Goal: Transaction & Acquisition: Purchase product/service

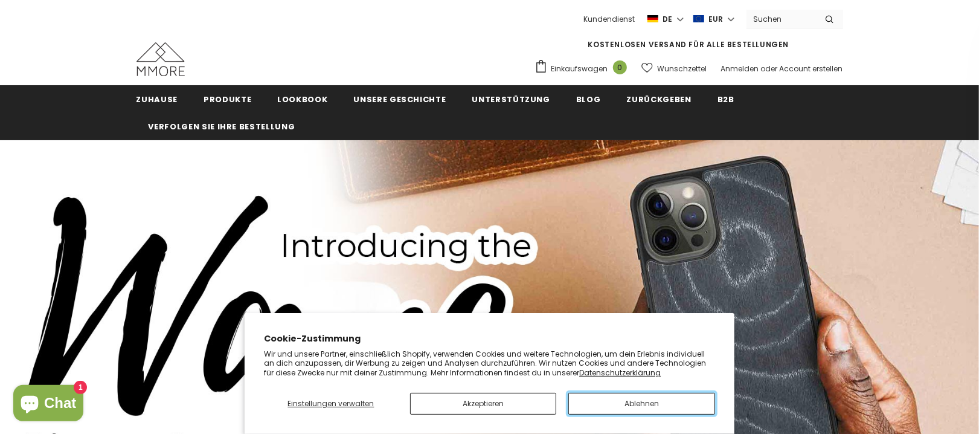
click at [643, 402] on button "Ablehnen" at bounding box center [641, 403] width 147 height 22
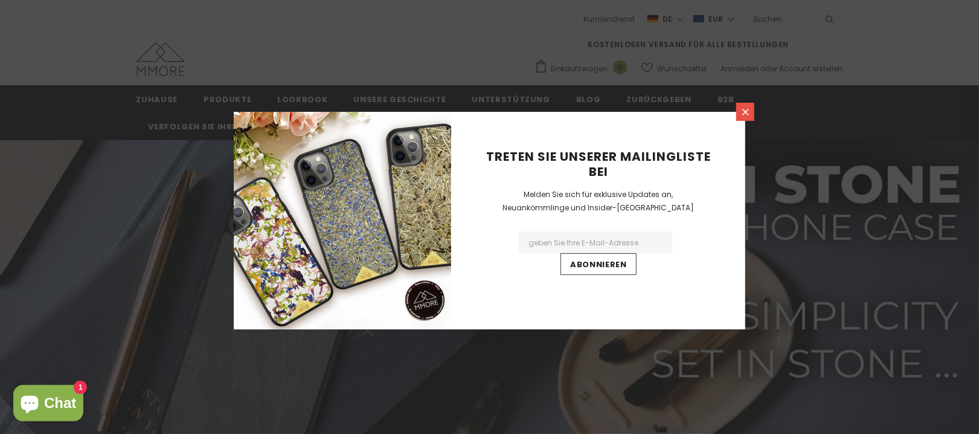
click at [739, 113] on link at bounding box center [745, 112] width 18 height 18
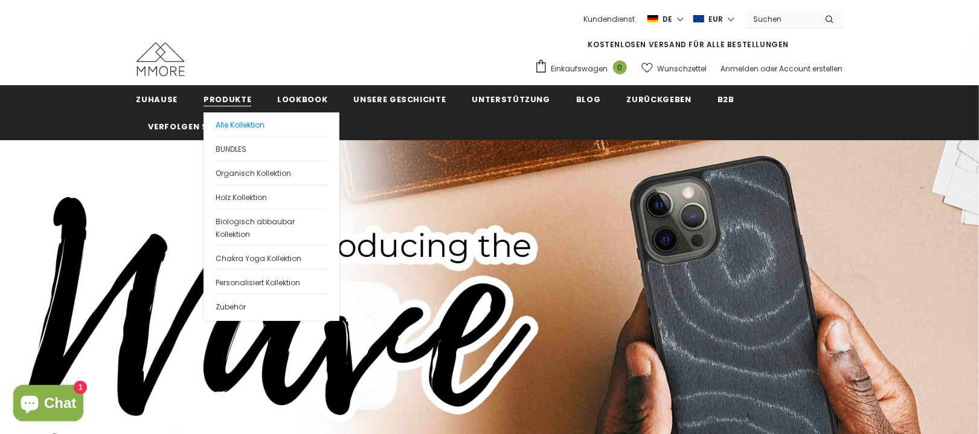
click at [229, 123] on span "Alle Kollektion" at bounding box center [240, 125] width 49 height 10
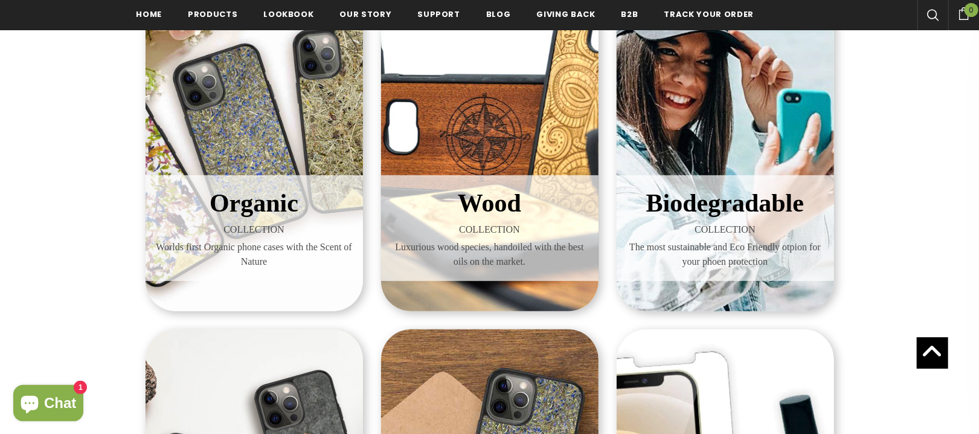
scroll to position [258, 0]
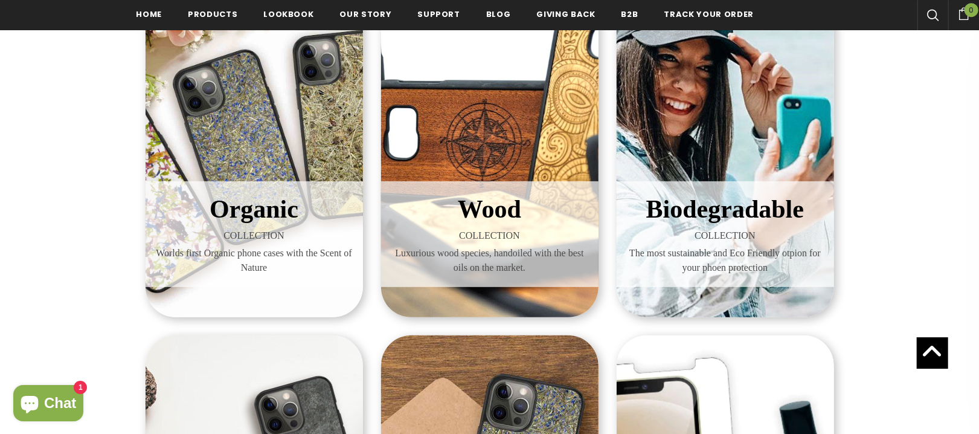
click at [228, 150] on div "Organic COLLECTION Worlds first Organic phone cases with the Scent of Nature" at bounding box center [254, 142] width 217 height 350
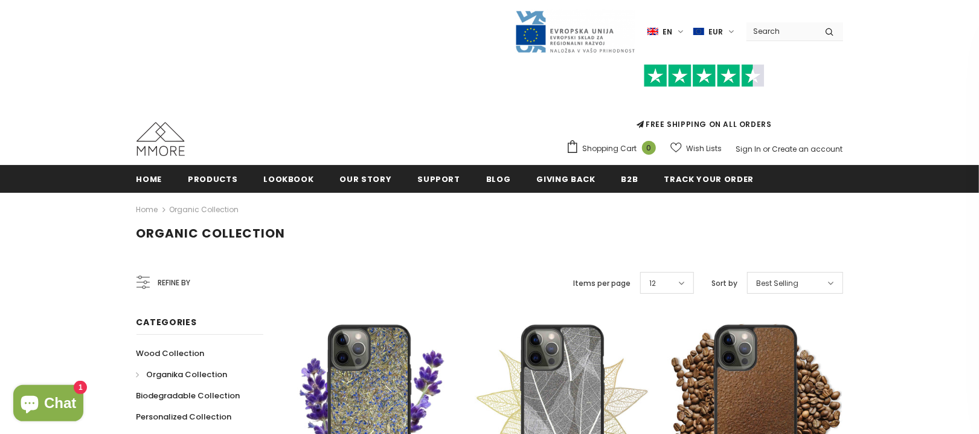
click at [686, 29] on label "en" at bounding box center [666, 31] width 39 height 18
click at [660, 72] on span "de" at bounding box center [655, 73] width 8 height 9
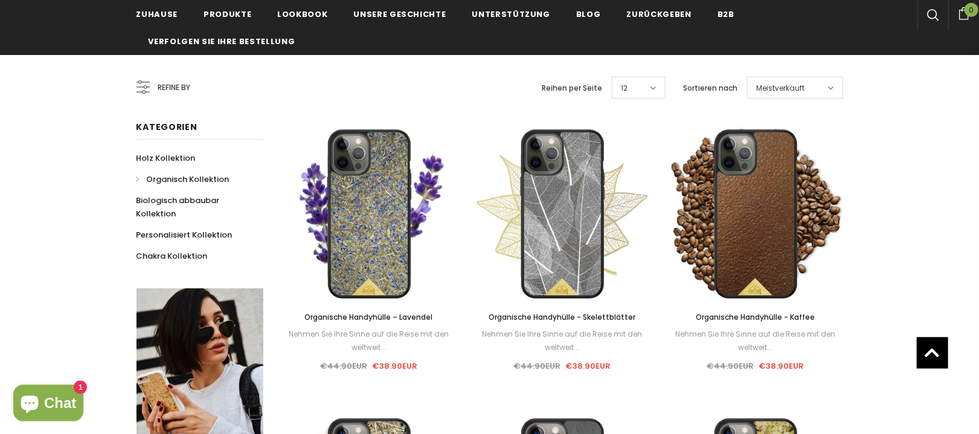
scroll to position [102, 0]
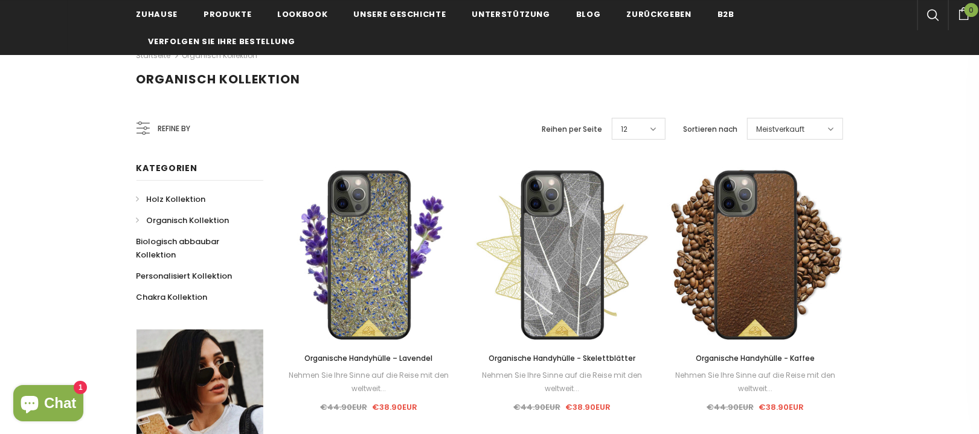
click at [166, 204] on link "Holz Kollektion" at bounding box center [170, 198] width 69 height 21
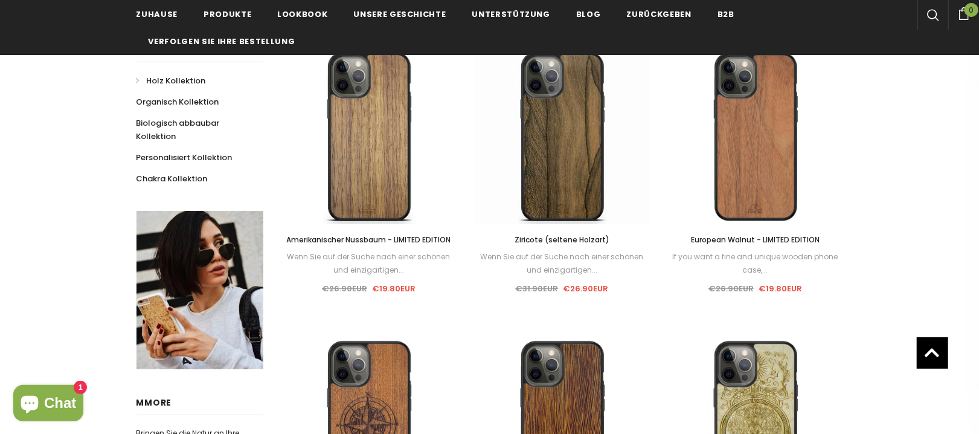
scroll to position [188, 0]
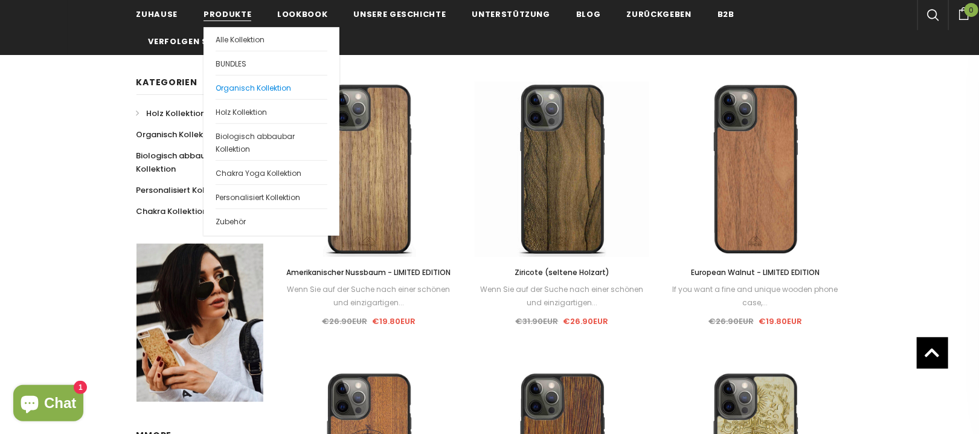
click at [238, 89] on span "Organisch Kollektion" at bounding box center [253, 88] width 75 height 10
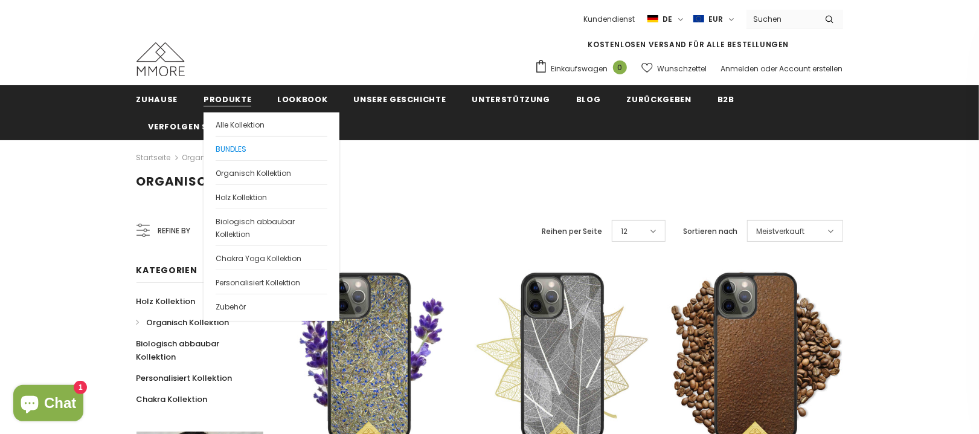
click at [234, 142] on link "BUNDLES" at bounding box center [272, 148] width 112 height 24
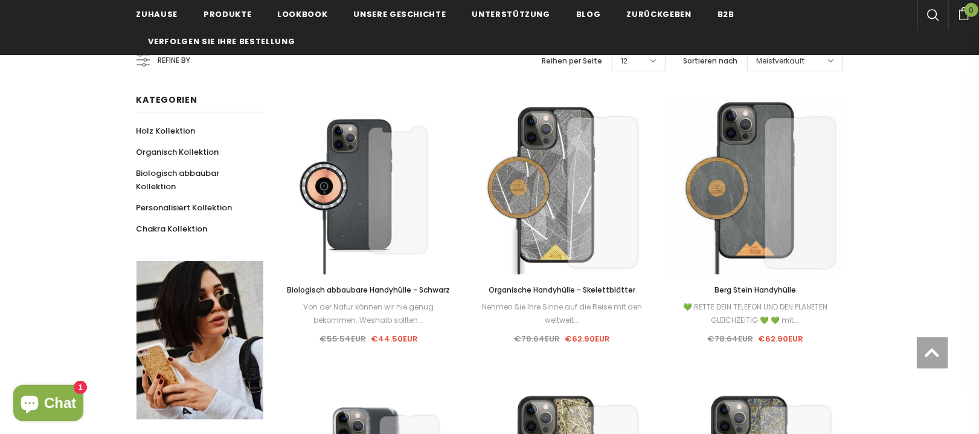
scroll to position [175, 0]
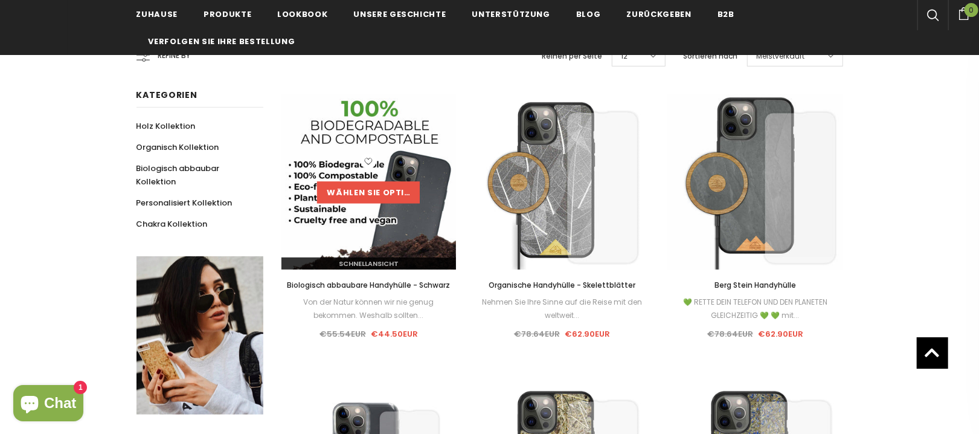
click at [373, 181] on link "Wählen Sie Optionen" at bounding box center [368, 192] width 103 height 22
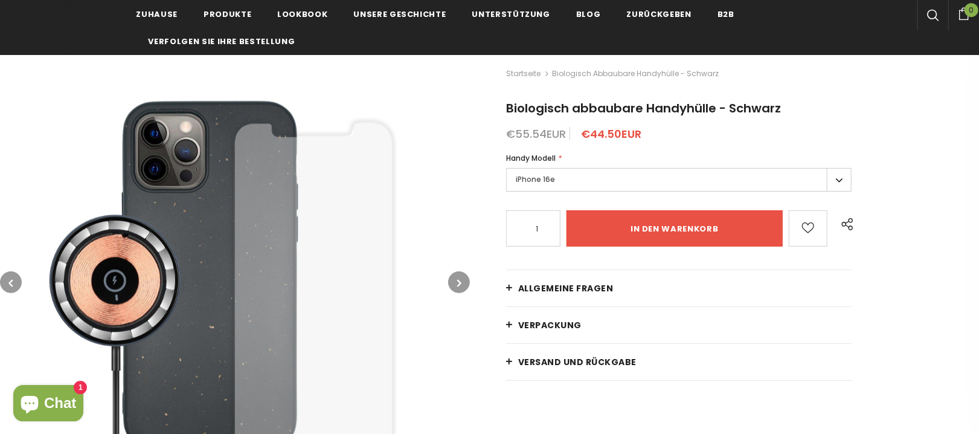
scroll to position [91, 0]
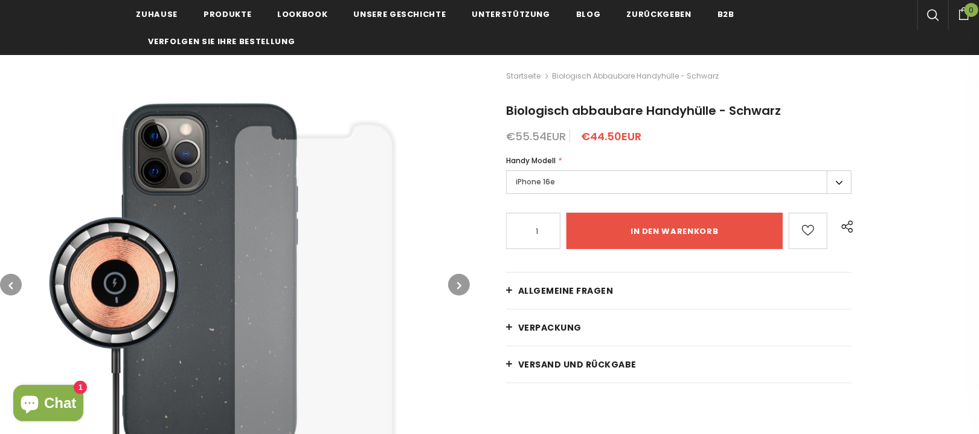
click at [835, 178] on label "iPhone 16e" at bounding box center [678, 182] width 345 height 24
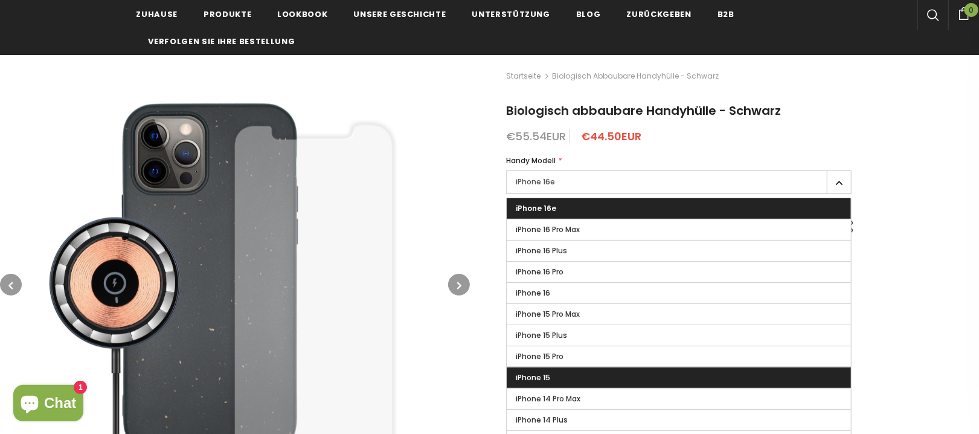
click at [586, 375] on label "iPhone 15" at bounding box center [679, 377] width 344 height 21
click at [0, 0] on input "iPhone 15" at bounding box center [0, 0] width 0 height 0
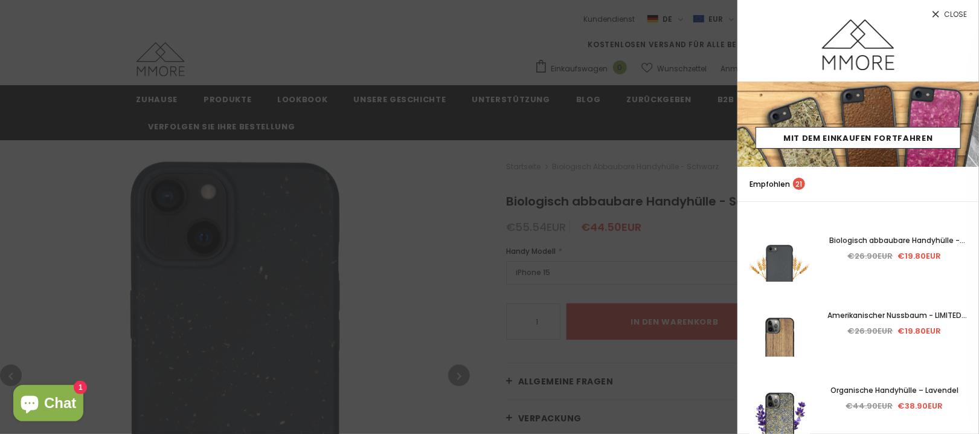
click at [965, 13] on span "Close" at bounding box center [955, 14] width 23 height 7
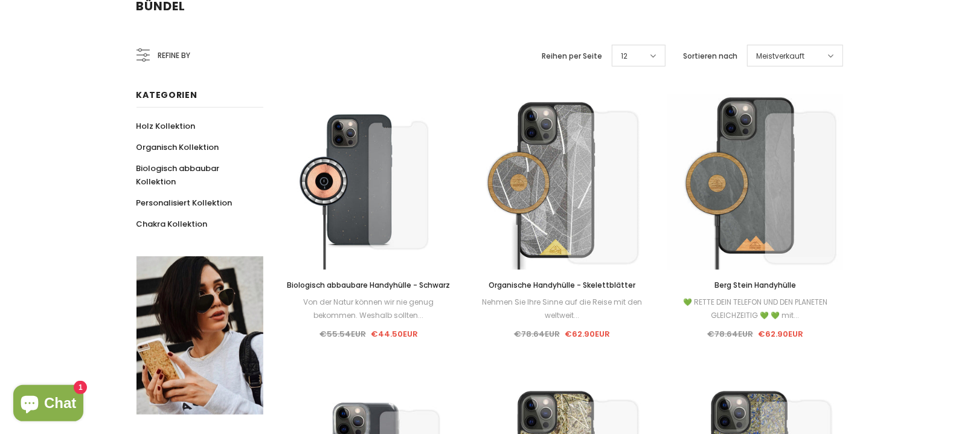
scroll to position [175, 0]
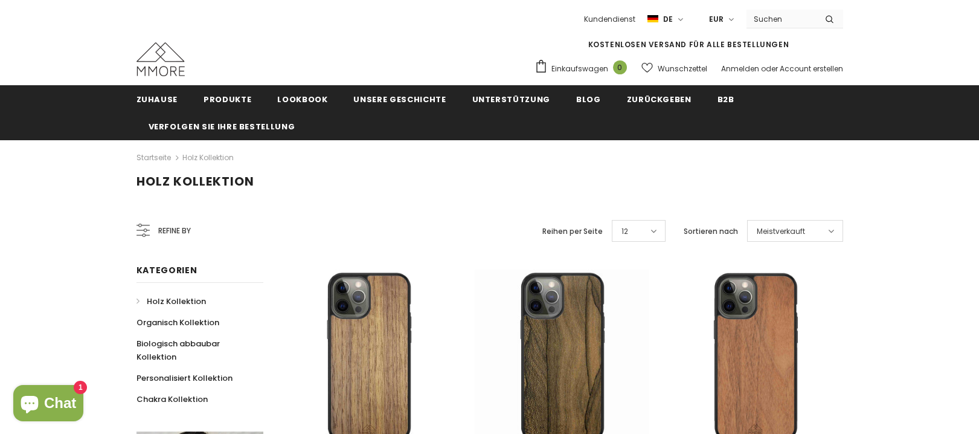
scroll to position [188, 0]
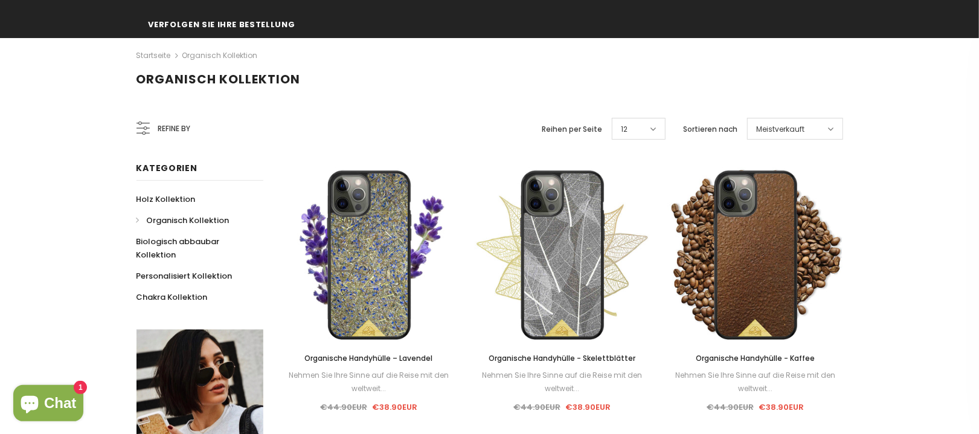
scroll to position [102, 0]
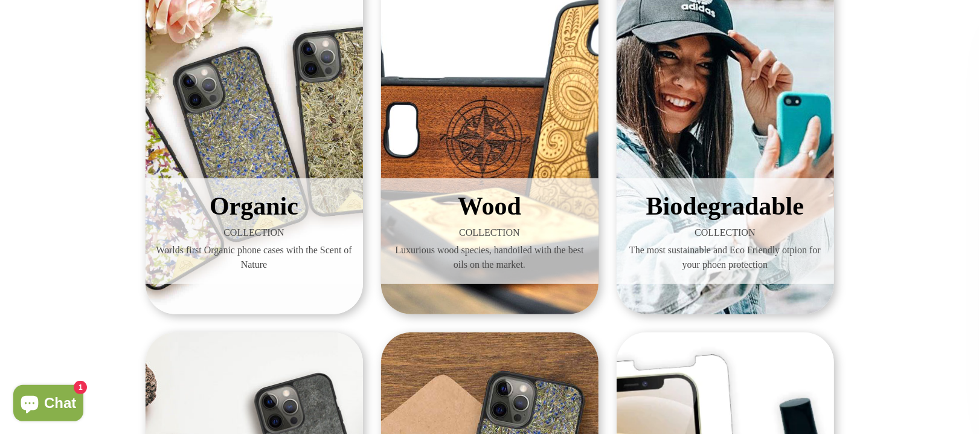
scroll to position [258, 0]
